Goal: Task Accomplishment & Management: Use online tool/utility

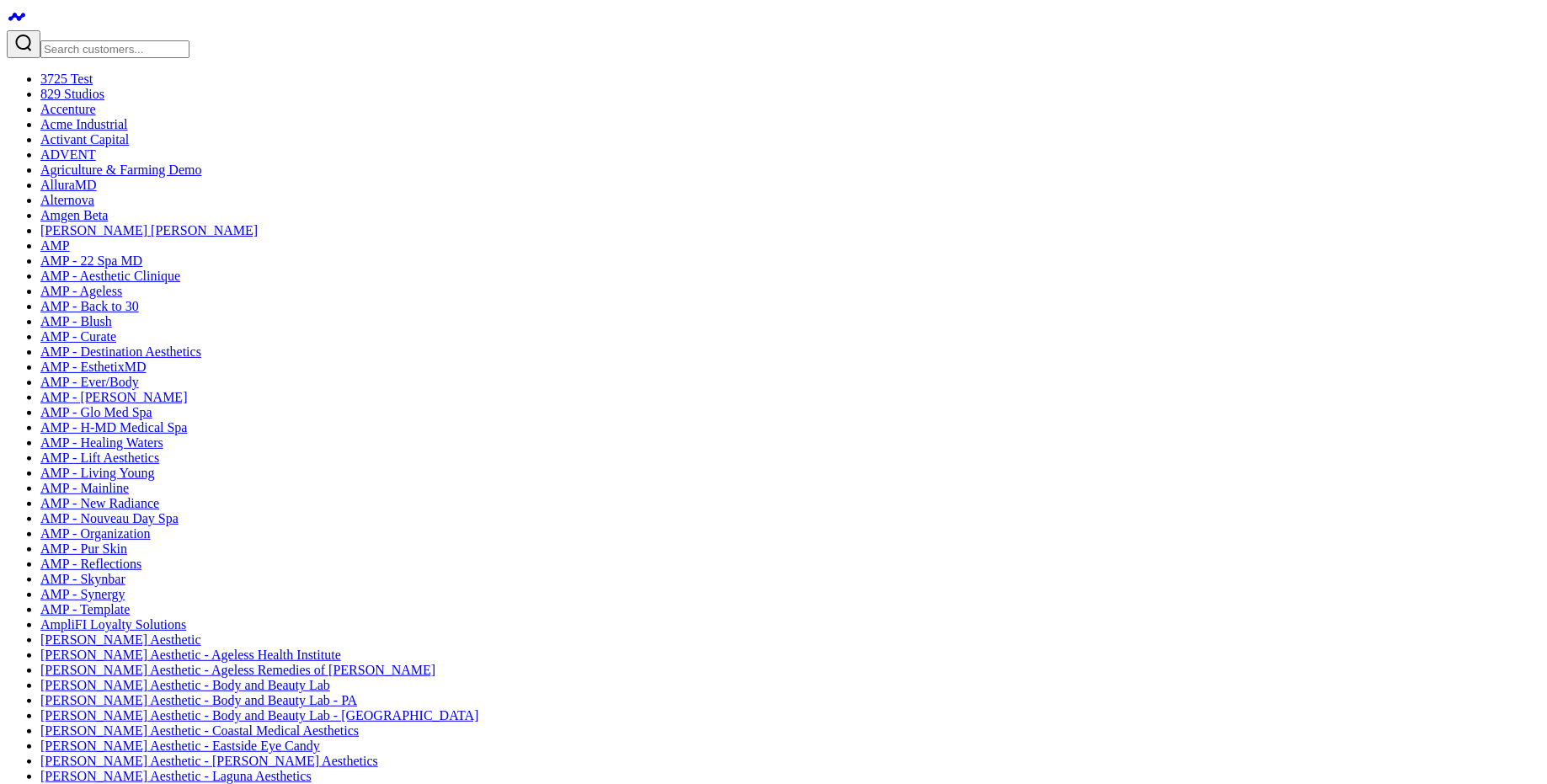
drag, startPoint x: 516, startPoint y: 208, endPoint x: 27, endPoint y: 166, distance: 490.8
drag, startPoint x: 209, startPoint y: 213, endPoint x: 958, endPoint y: 224, distance: 749.1
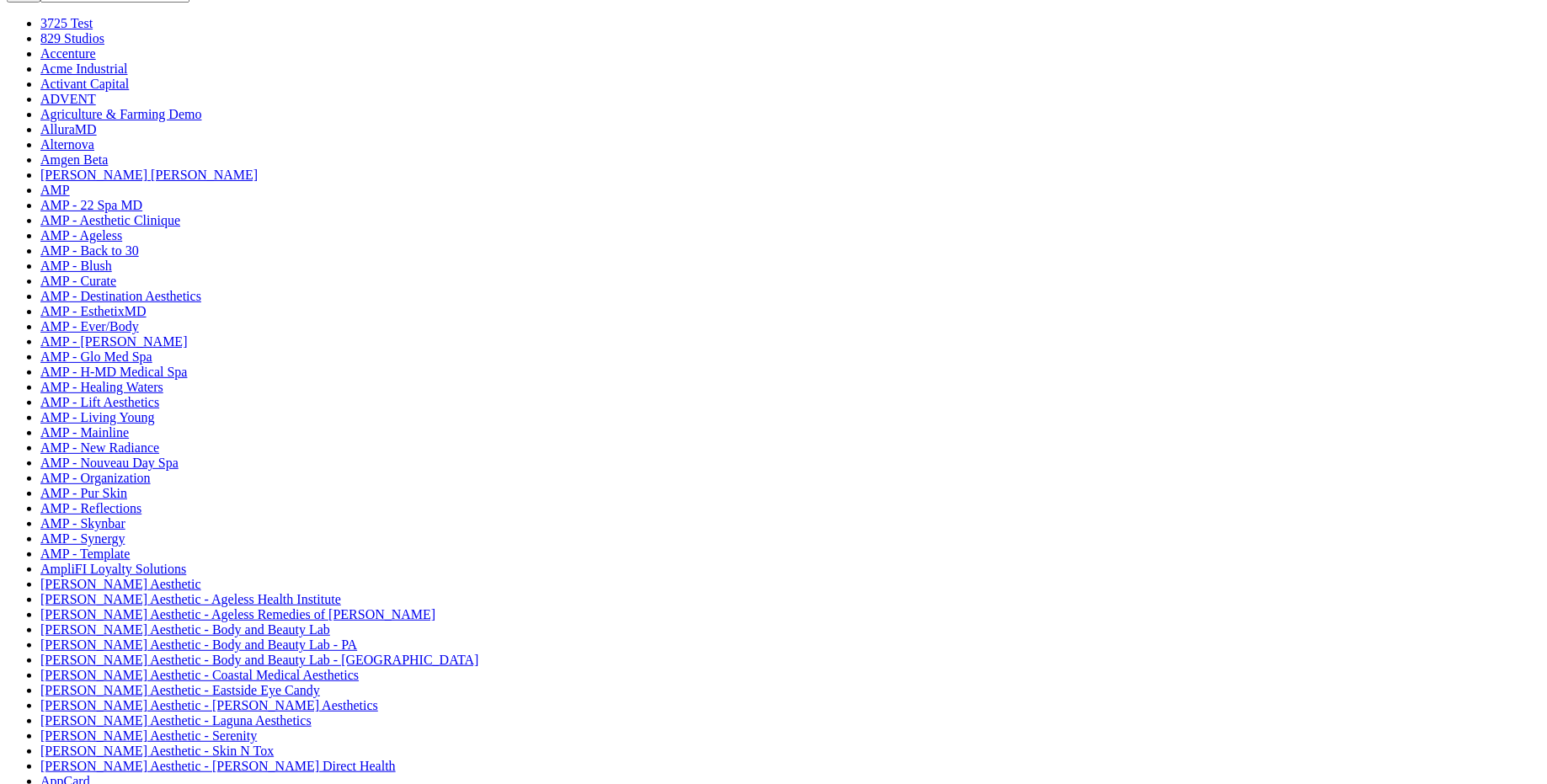
scroll to position [35, 0]
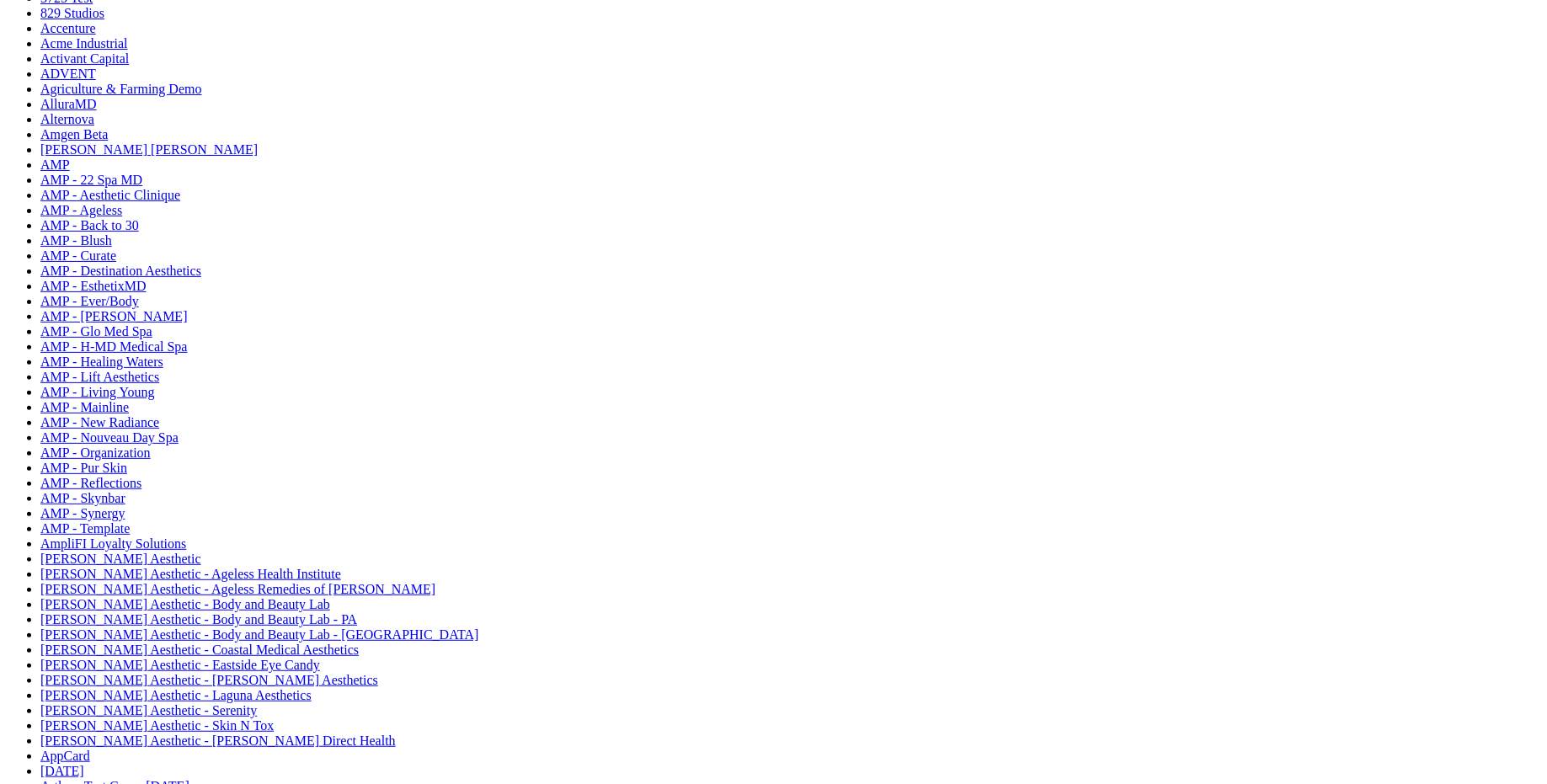
scroll to position [943, 0]
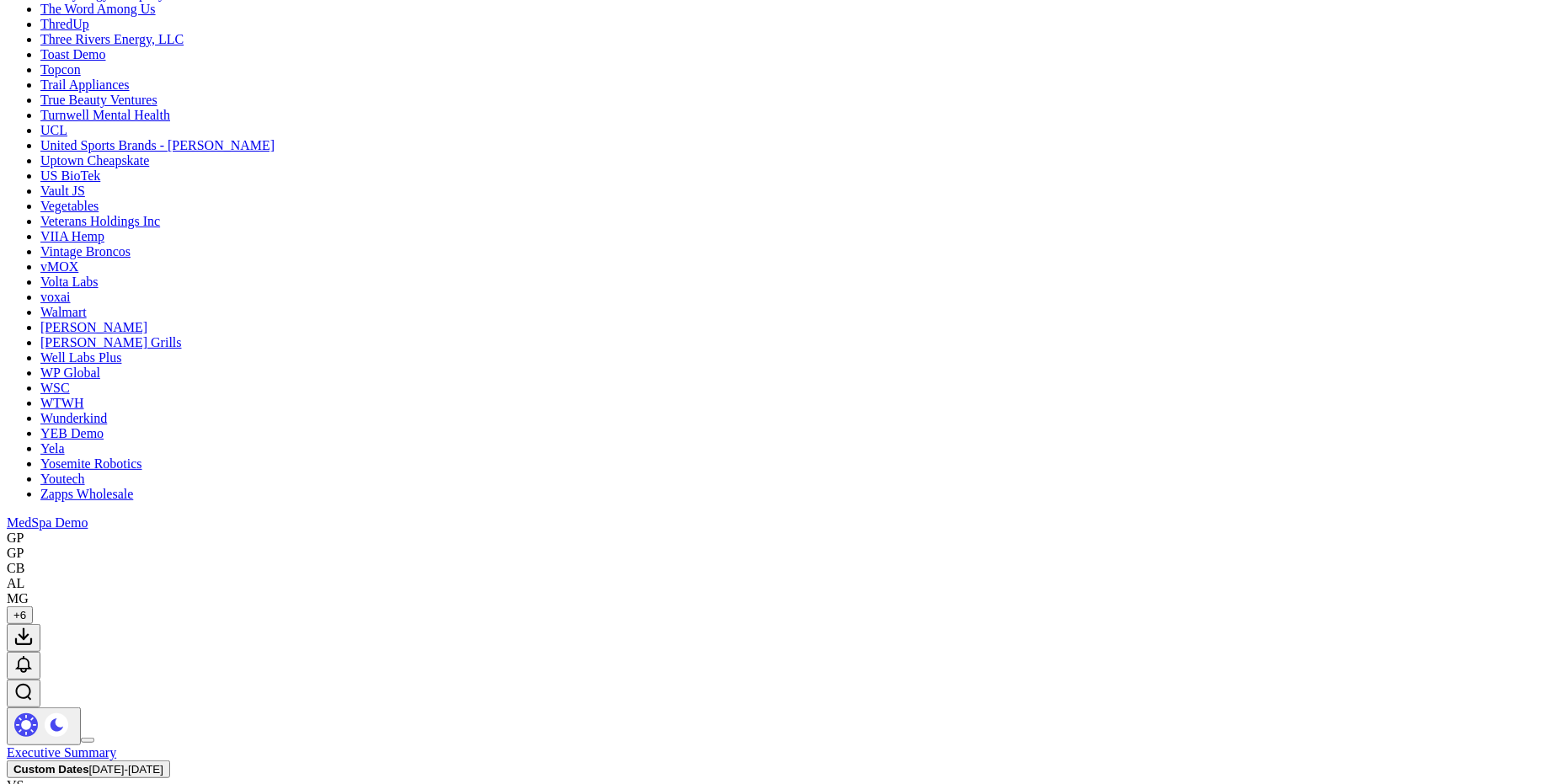
scroll to position [1551, 0]
drag, startPoint x: 800, startPoint y: 411, endPoint x: 1406, endPoint y: 480, distance: 609.9
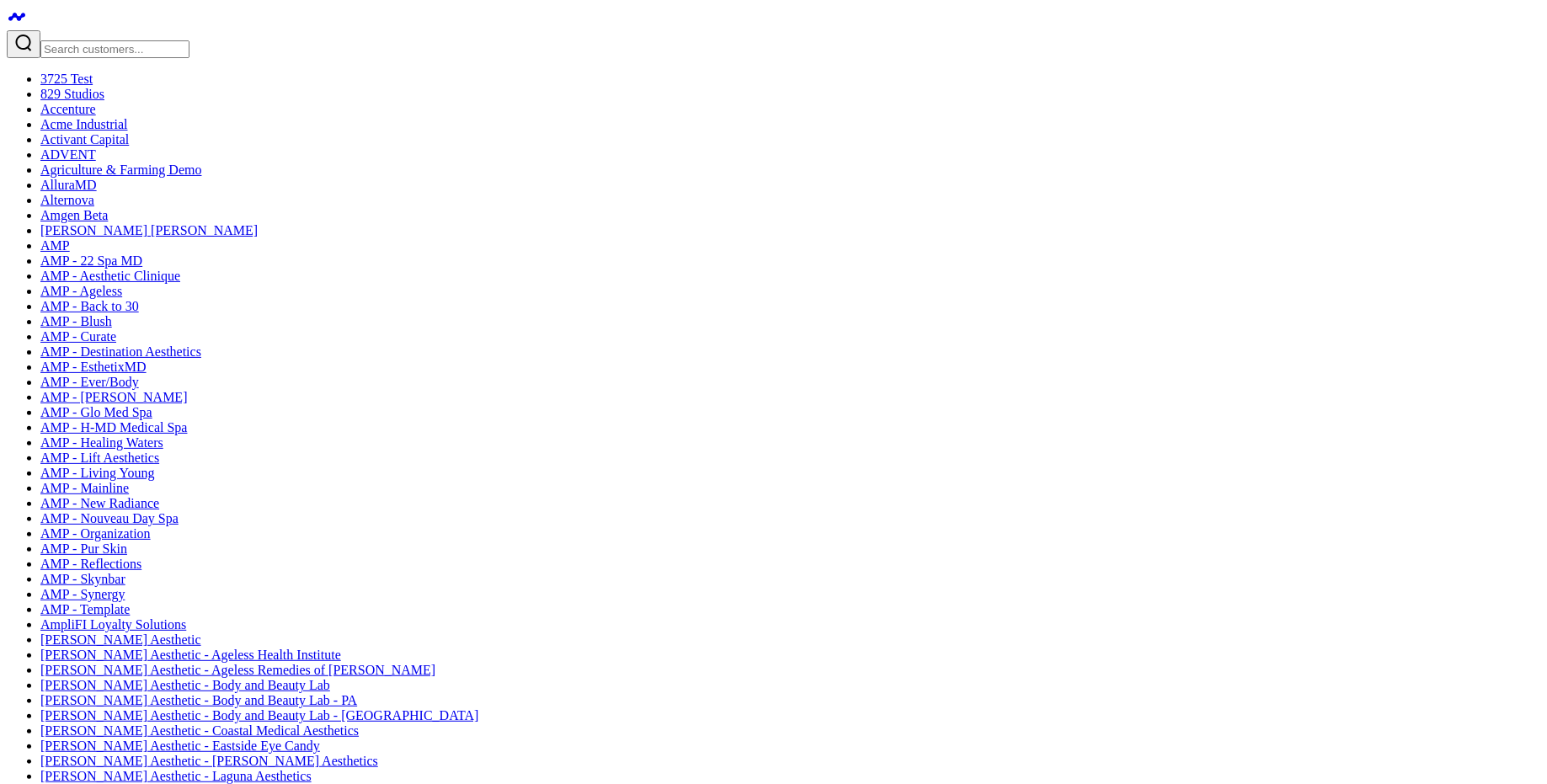
scroll to position [969, 0]
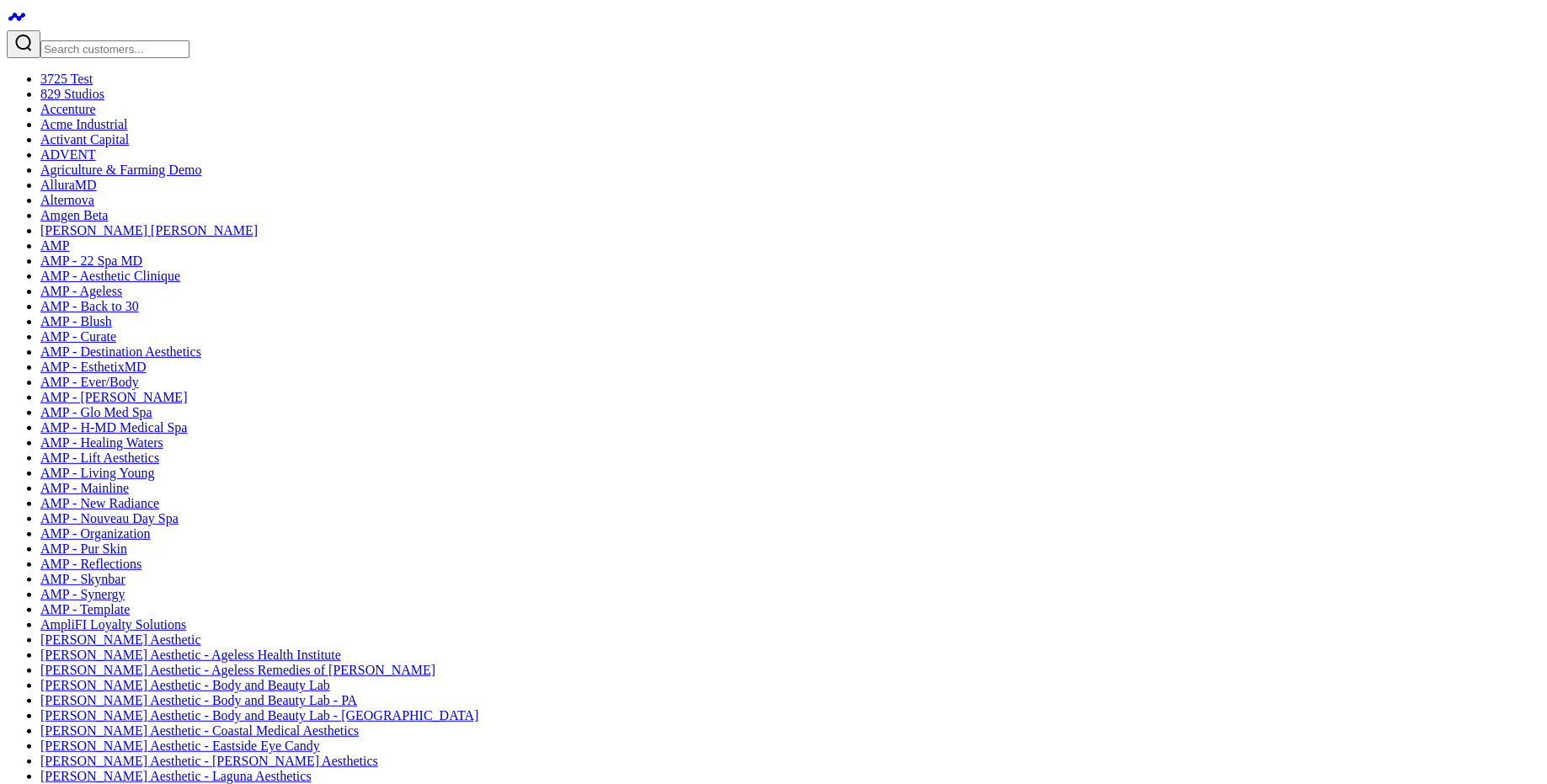
type textarea "build me a paid media performance dashboard"
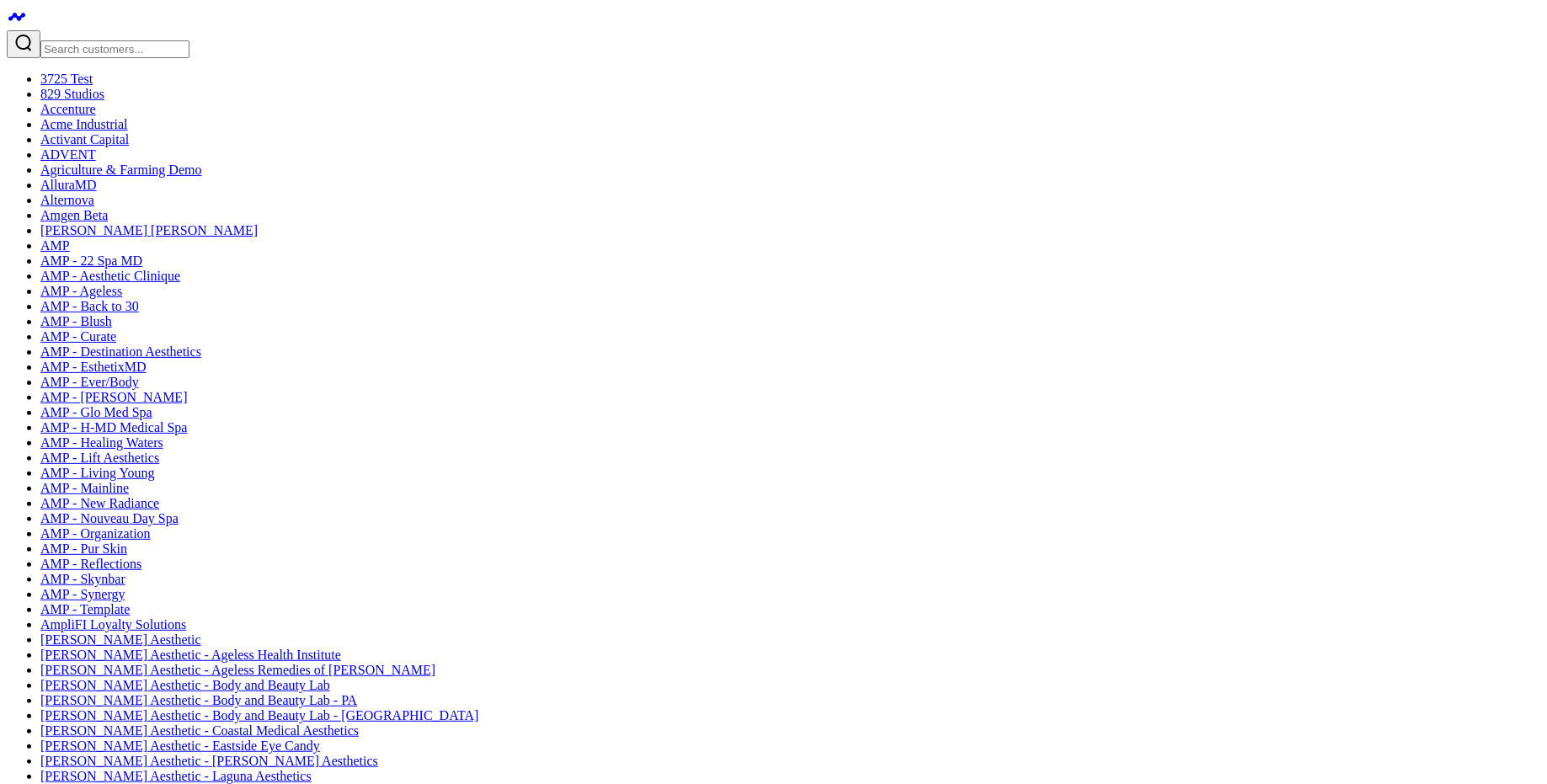
scroll to position [1142, 0]
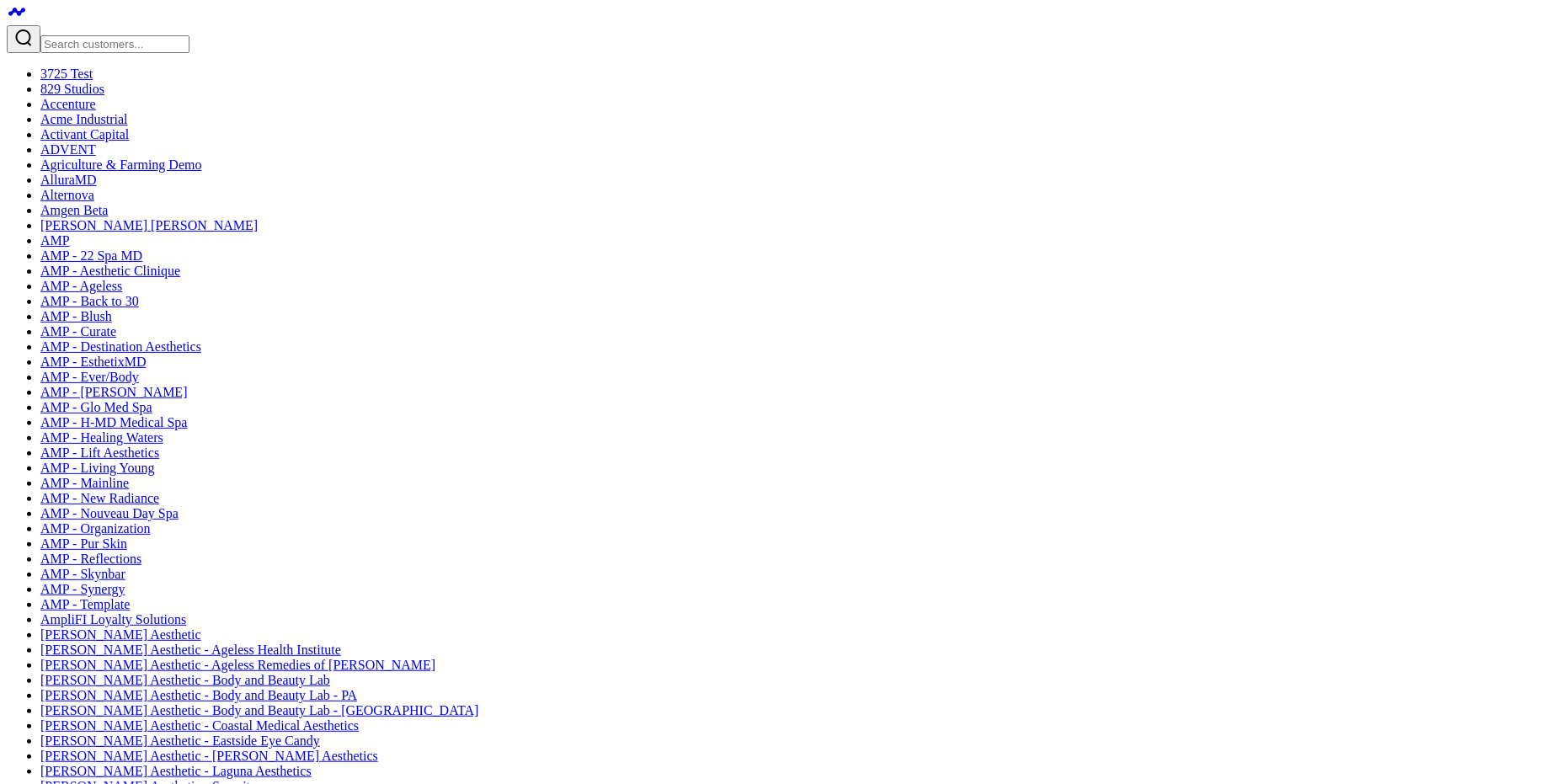
type textarea "@Corey Beale hey look at this"
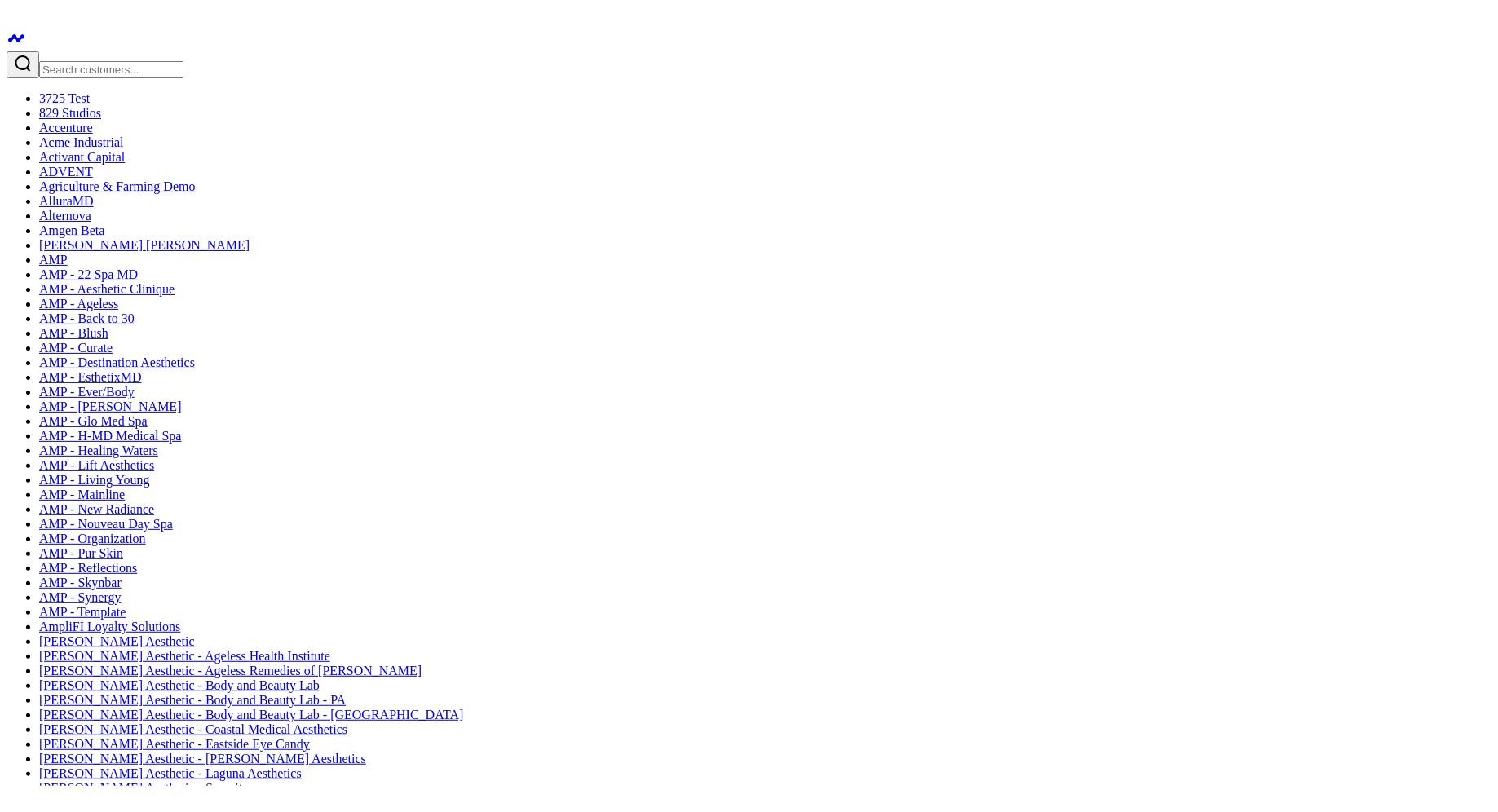
scroll to position [23, 0]
